Goal: Find specific page/section: Find specific page/section

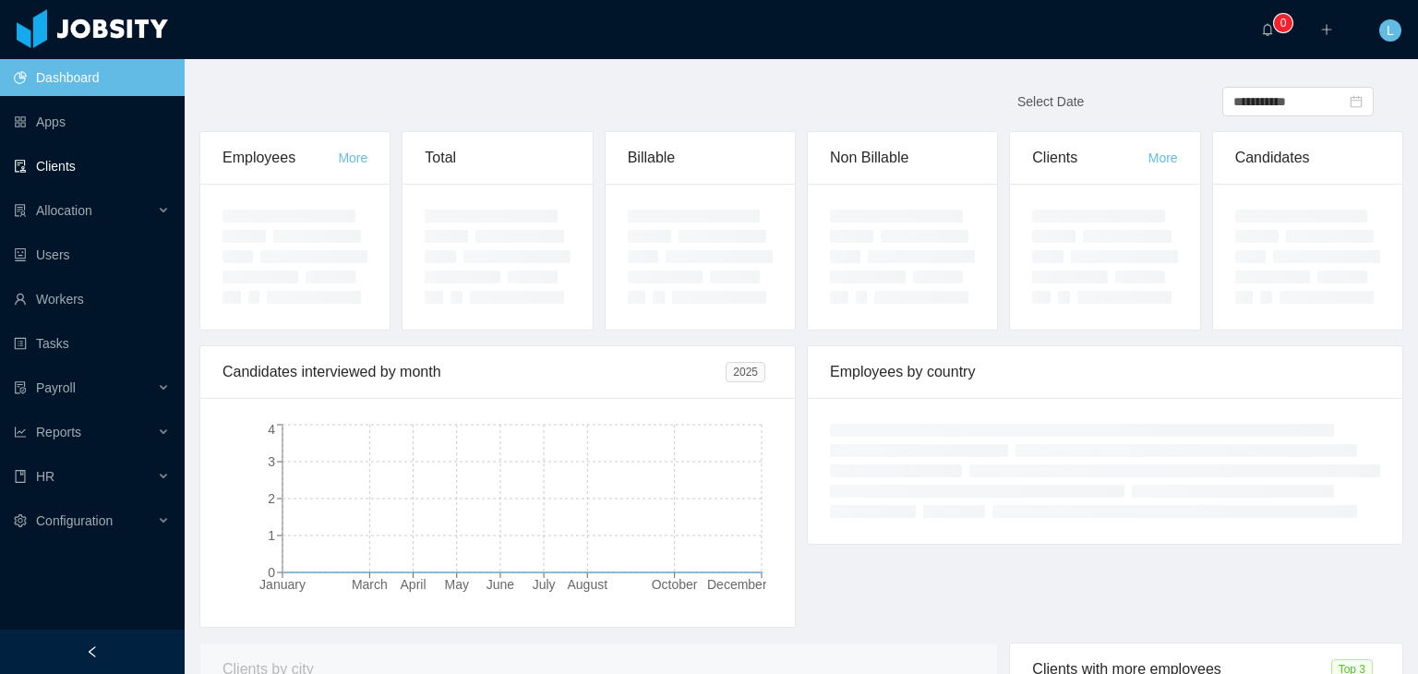
click at [66, 157] on link "Clients" at bounding box center [92, 166] width 156 height 37
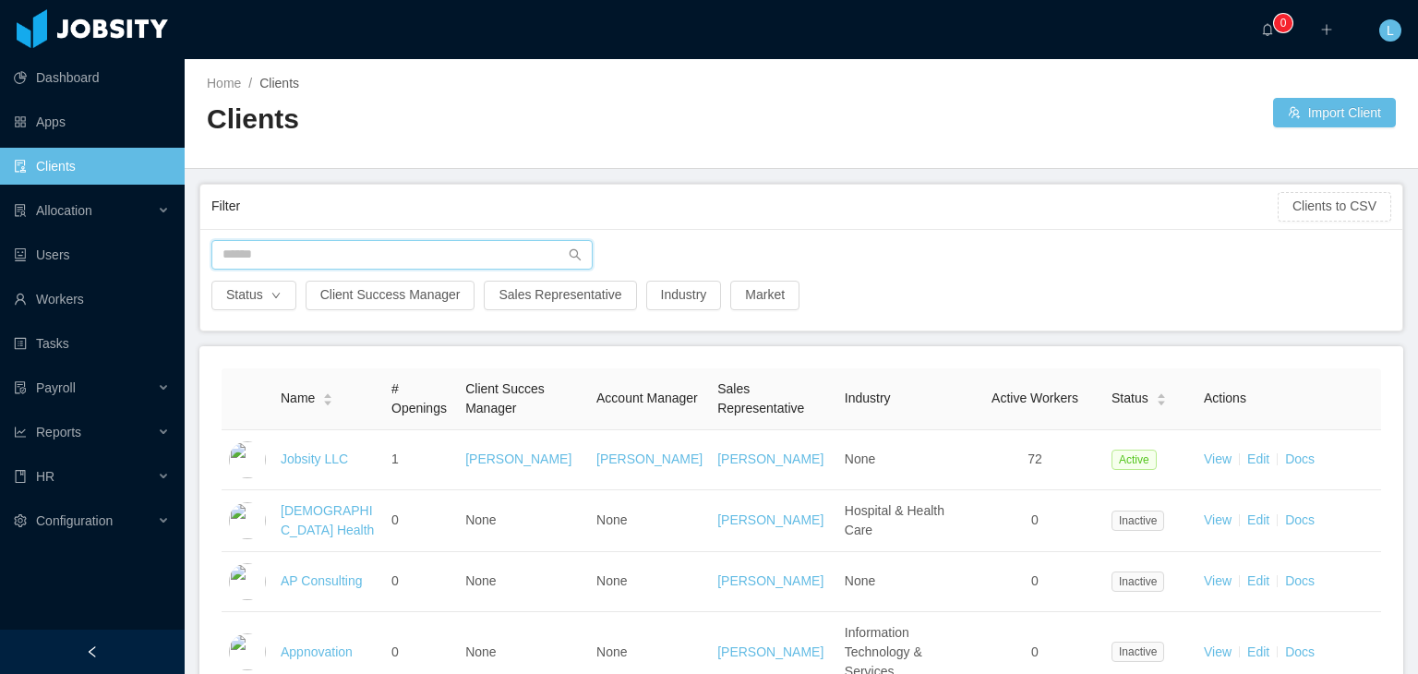
click at [370, 250] on input "text" at bounding box center [401, 255] width 381 height 30
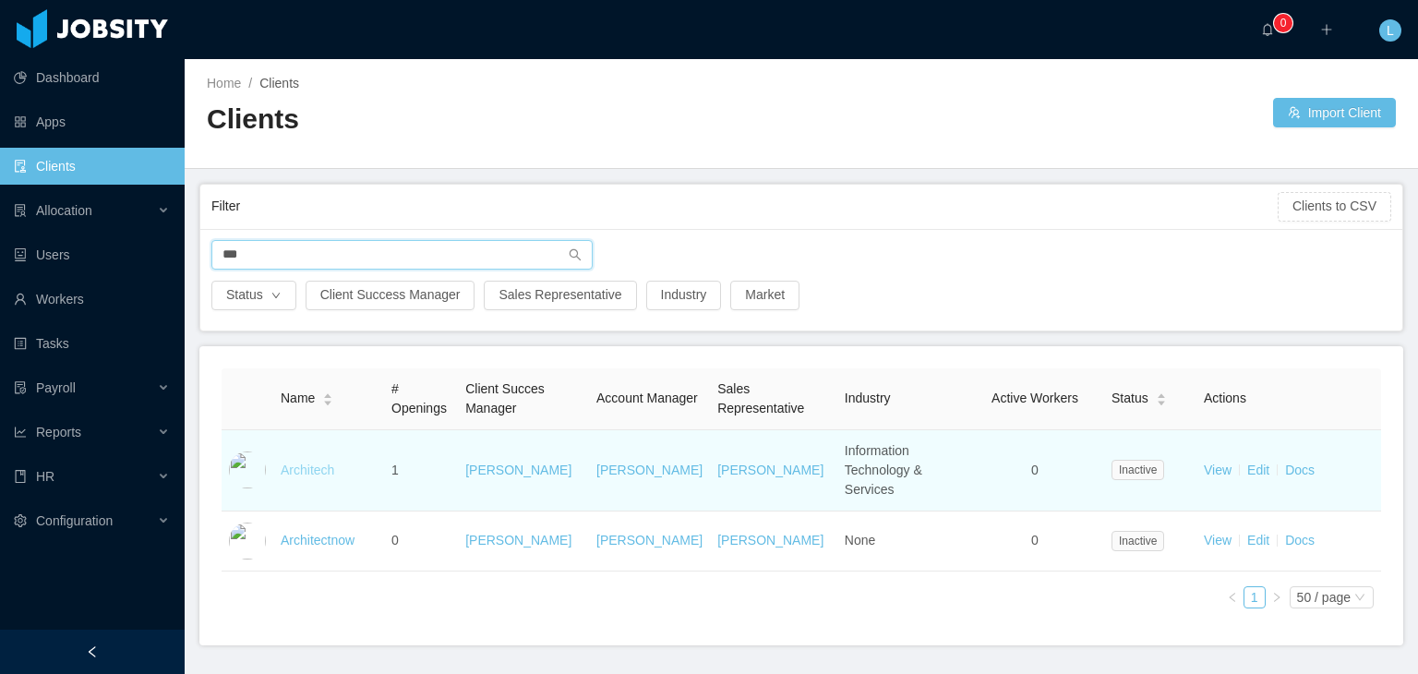
type input "***"
click at [314, 462] on link "Architech" at bounding box center [308, 469] width 54 height 15
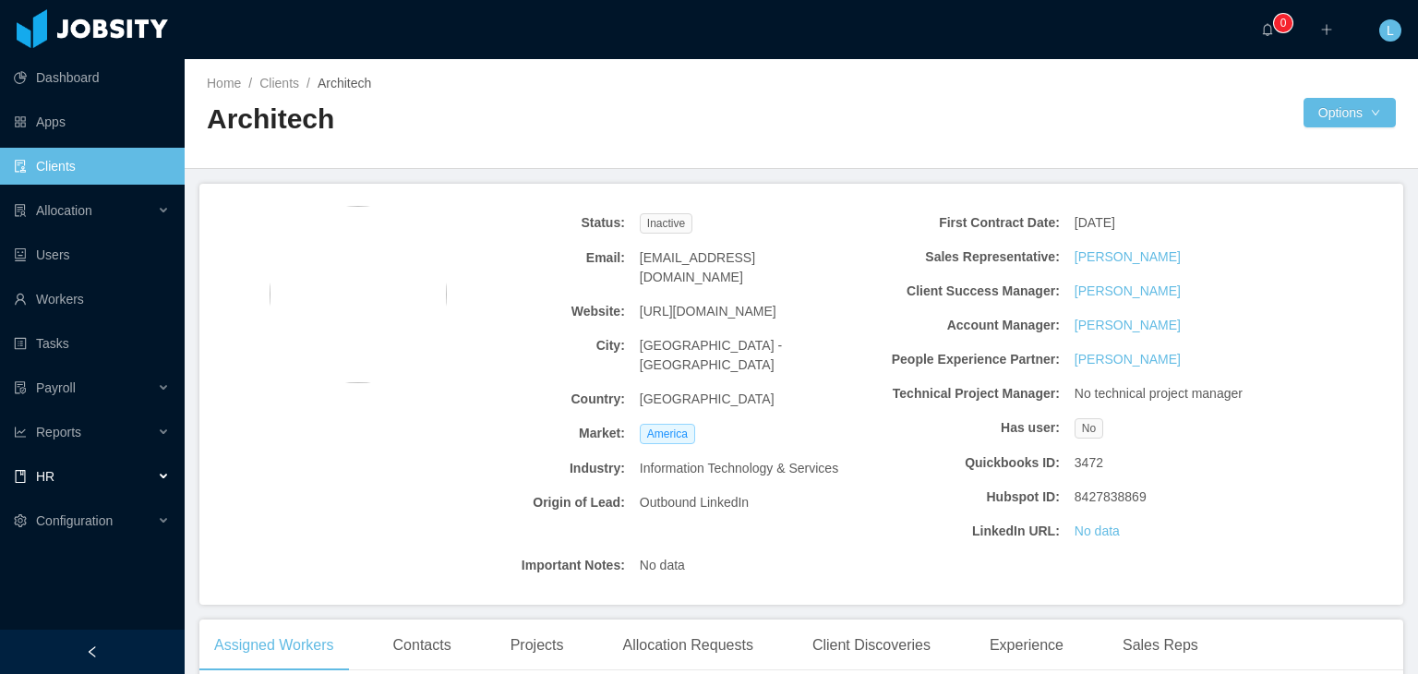
click at [162, 477] on div "HR" at bounding box center [92, 476] width 185 height 37
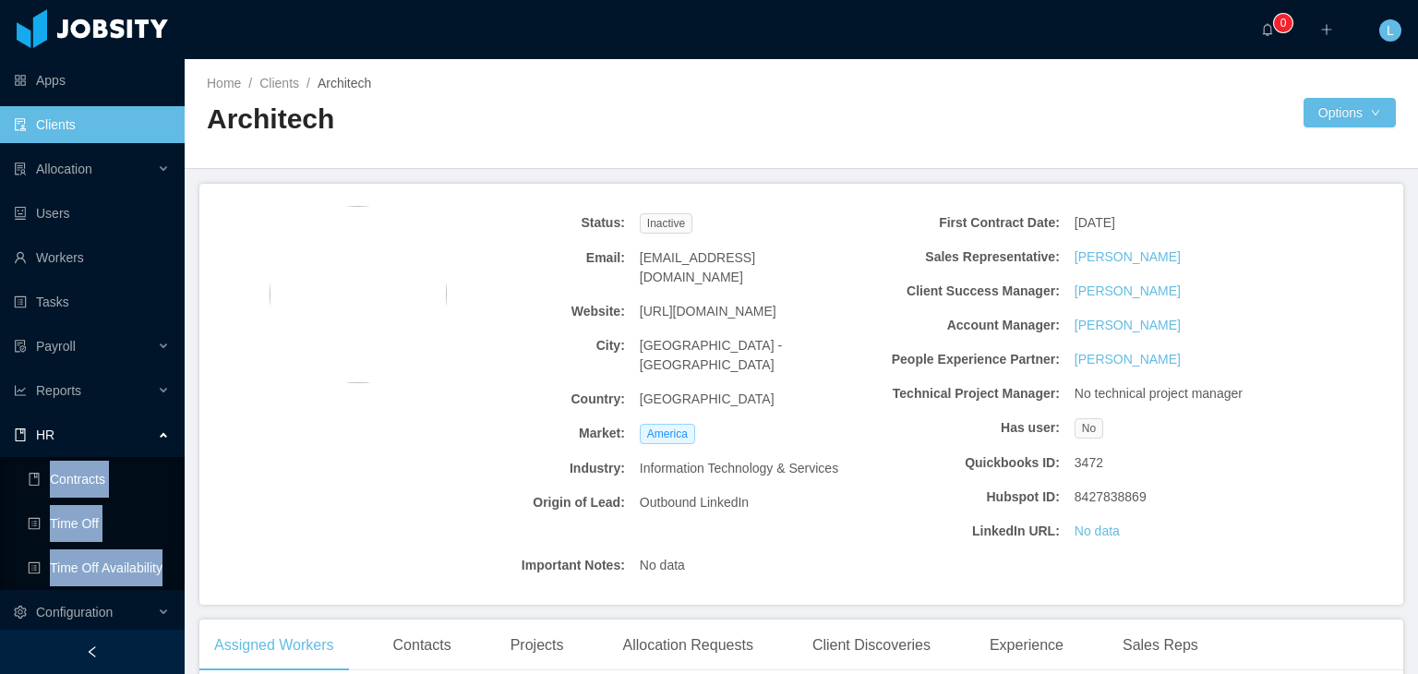
scroll to position [46, 0]
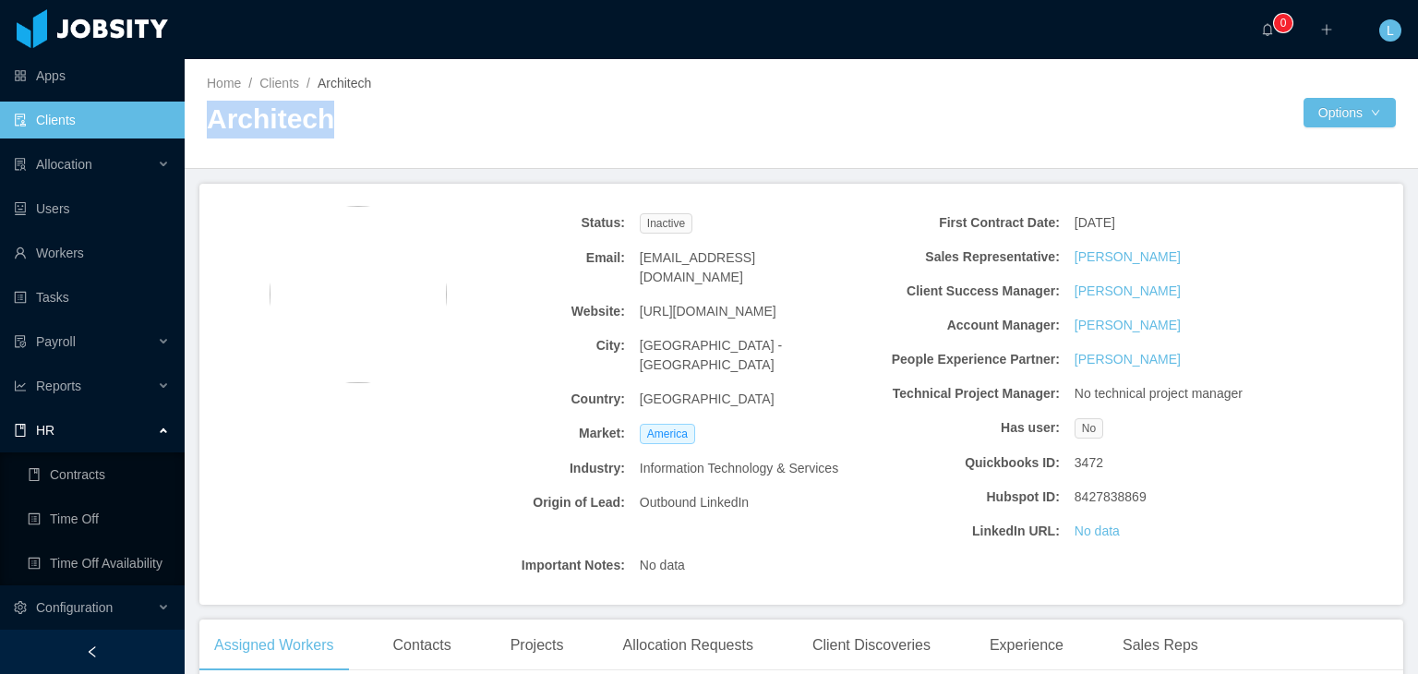
drag, startPoint x: 321, startPoint y: 121, endPoint x: 207, endPoint y: 126, distance: 114.6
click at [207, 126] on h2 "Architech" at bounding box center [504, 120] width 594 height 38
copy h2 "Architech"
